Goal: Find specific page/section: Find specific page/section

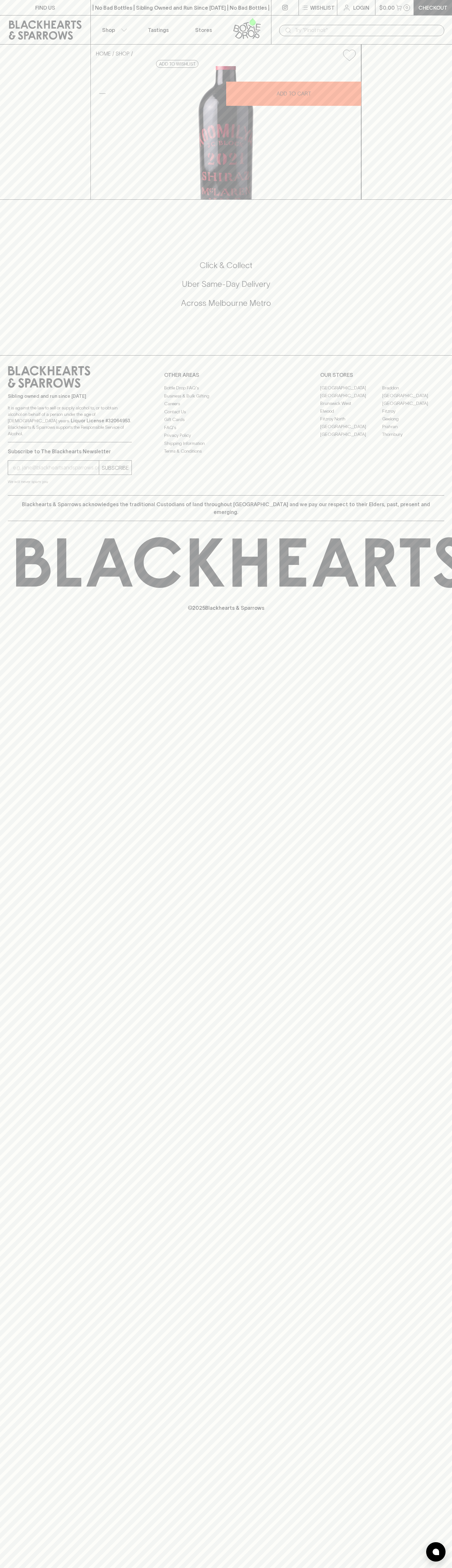
click at [130, 27] on button "Shop" at bounding box center [113, 29] width 45 height 29
click at [425, 380] on div at bounding box center [226, 784] width 452 height 1568
click at [34, 1567] on html "FIND US | No Bad Bottles | Sibling Owned and Run Since 2006 | No Bad Bottles | …" at bounding box center [226, 784] width 452 height 1568
click at [16, 1258] on div at bounding box center [226, 784] width 452 height 1568
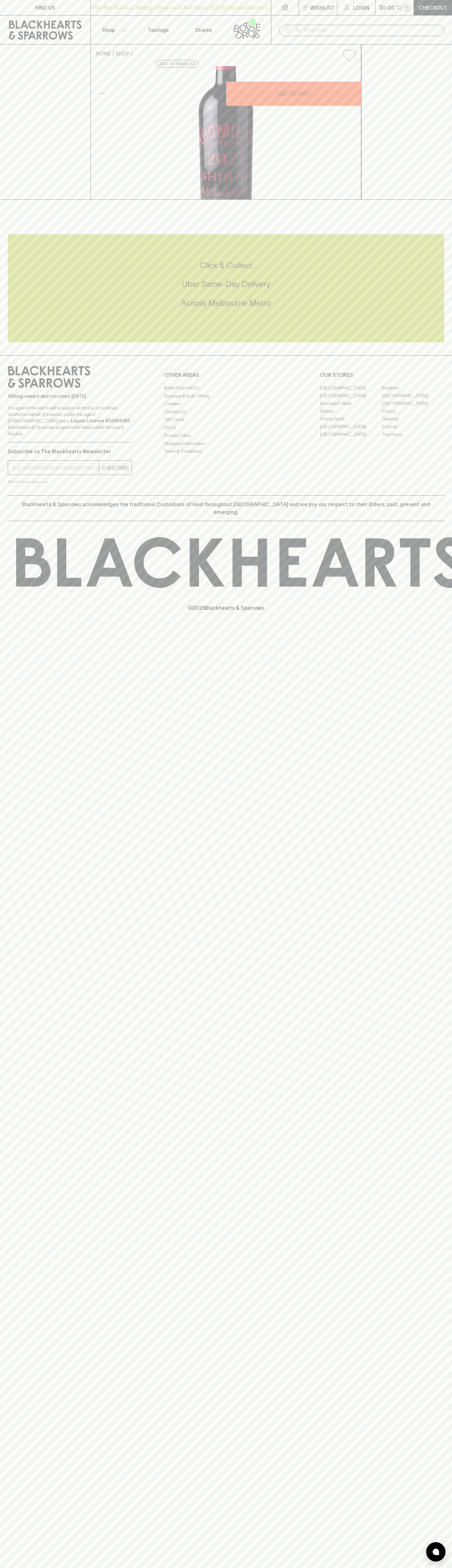
click at [351, 415] on link "Elwood" at bounding box center [351, 411] width 62 height 8
